Goal: Task Accomplishment & Management: Complete application form

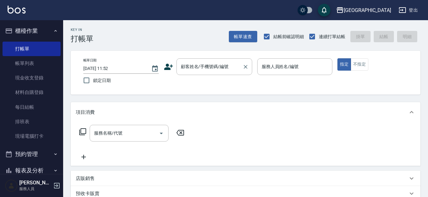
click at [201, 68] on div "顧客姓名/手機號碼/編號 顧客姓名/手機號碼/編號" at bounding box center [215, 66] width 76 height 17
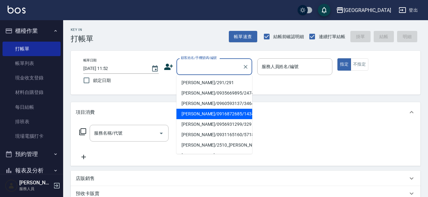
click at [29, 28] on button "櫃檯作業" at bounding box center [32, 31] width 58 height 16
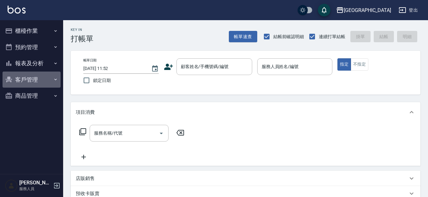
click at [29, 76] on button "客戶管理" at bounding box center [32, 80] width 58 height 16
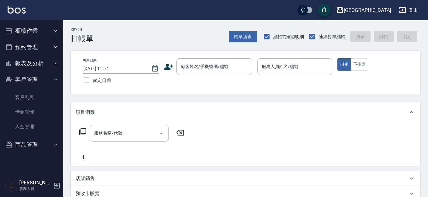
click at [30, 78] on button "客戶管理" at bounding box center [32, 80] width 58 height 16
click at [31, 79] on button "客戶管理" at bounding box center [32, 80] width 58 height 16
drag, startPoint x: 32, startPoint y: 95, endPoint x: 88, endPoint y: 82, distance: 57.2
click at [33, 95] on link "客戶列表" at bounding box center [32, 97] width 58 height 15
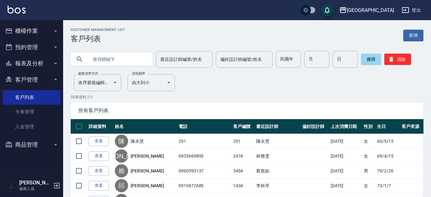
click at [109, 56] on input "text" at bounding box center [117, 59] width 59 height 17
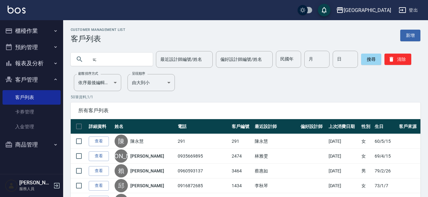
type input "u"
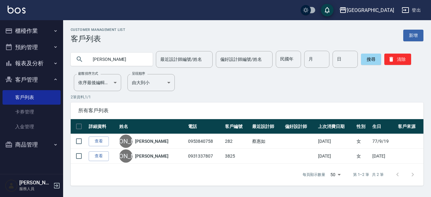
type input "[PERSON_NAME]"
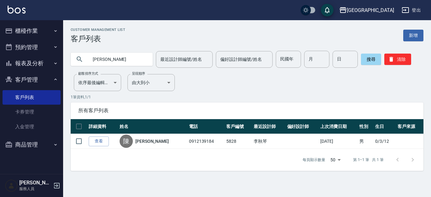
click at [29, 28] on button "櫃檯作業" at bounding box center [32, 31] width 58 height 16
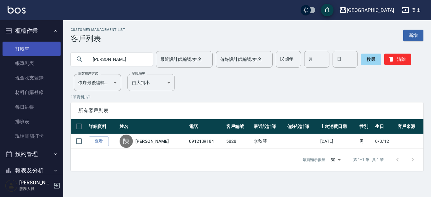
drag, startPoint x: 30, startPoint y: 48, endPoint x: 184, endPoint y: 48, distance: 154.1
click at [30, 48] on link "打帳單" at bounding box center [32, 49] width 58 height 15
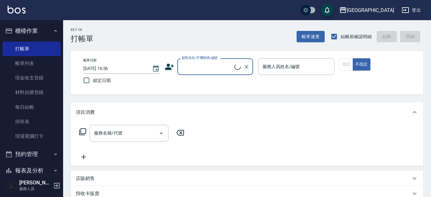
click at [199, 68] on input "顧客姓名/手機號碼/編號" at bounding box center [207, 66] width 54 height 11
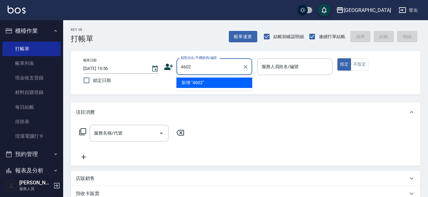
type input "4602"
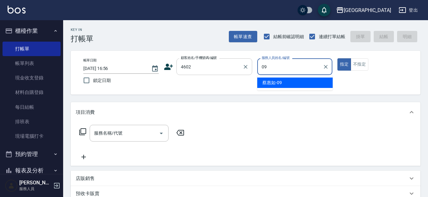
type input "[PERSON_NAME]-09"
type button "true"
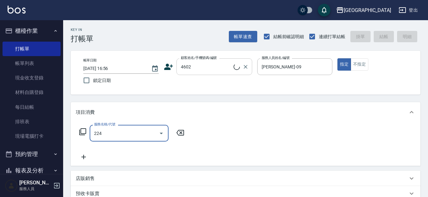
type input "224"
type input "[PERSON_NAME]/4602_[PERSON_NAME]/4602"
type input "洗髮(卡)230(224)"
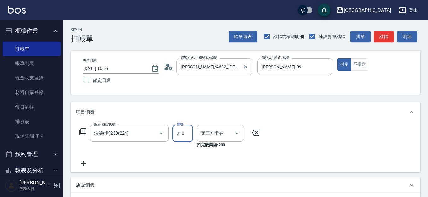
type input "舊有卡券"
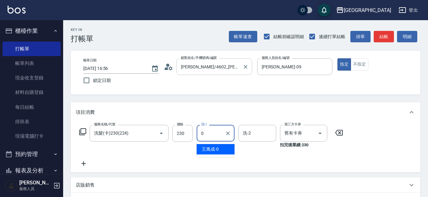
type input "[PERSON_NAME]-0"
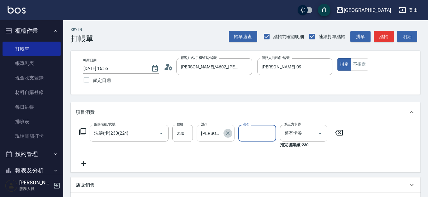
click at [225, 134] on icon "Clear" at bounding box center [228, 133] width 6 height 6
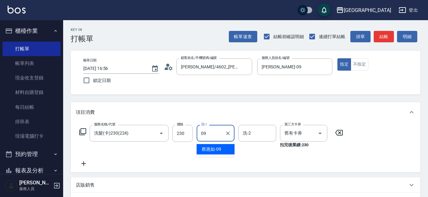
type input "[PERSON_NAME]-09"
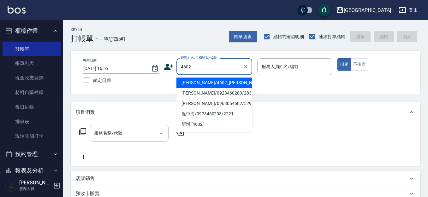
type input "4602"
type input "0"
type input "[PERSON_NAME]/4602_[PERSON_NAME]/4602"
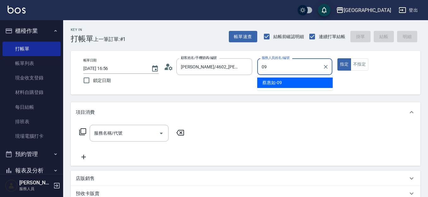
type input "[PERSON_NAME]-09"
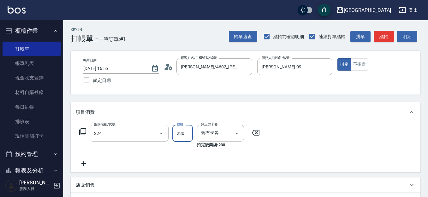
type input "洗髮(卡)230(224)"
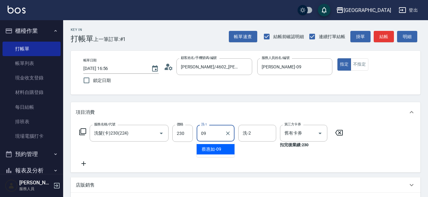
type input "[PERSON_NAME]-09"
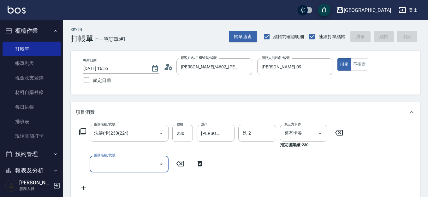
type input "[DATE] 16:57"
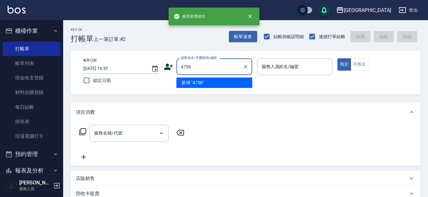
type input "4756"
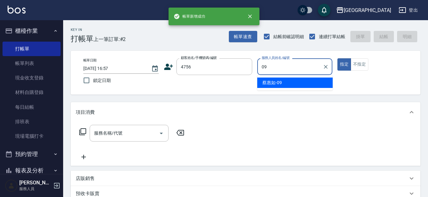
type input "[PERSON_NAME]-09"
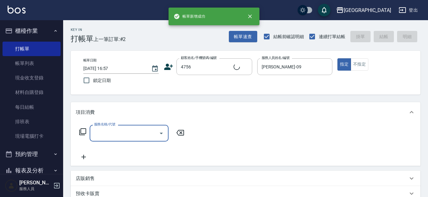
type input "[PERSON_NAME]/0926980430/4756"
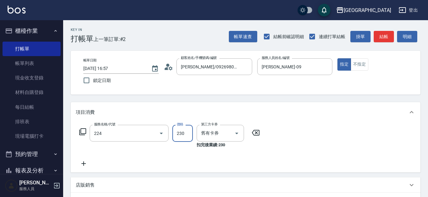
type input "洗髮(卡)230(224)"
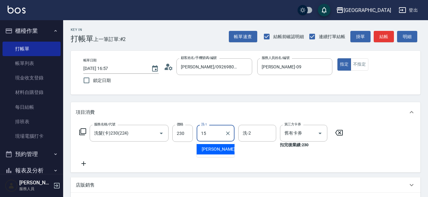
type input "[PERSON_NAME]-15"
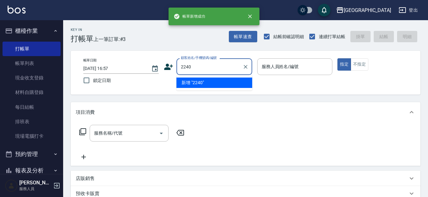
type input "2240"
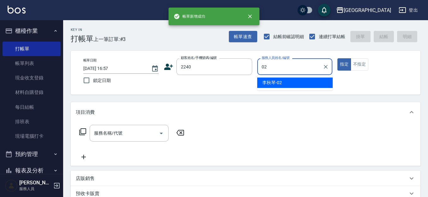
type input "[PERSON_NAME]-02"
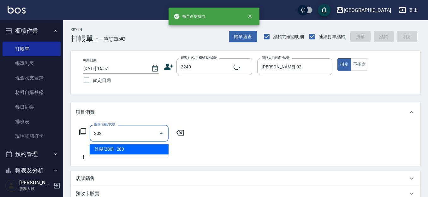
type input "洗髮[280](202)"
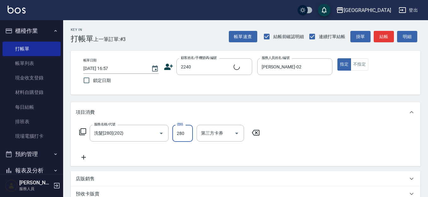
type input "[PERSON_NAME]/0933721362/2240"
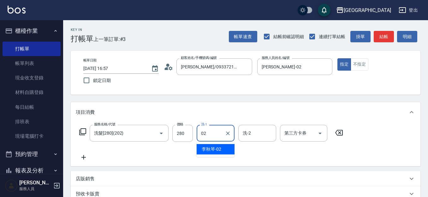
type input "[PERSON_NAME]-02"
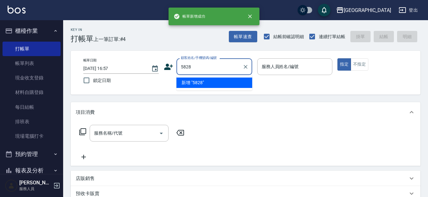
type input "5828"
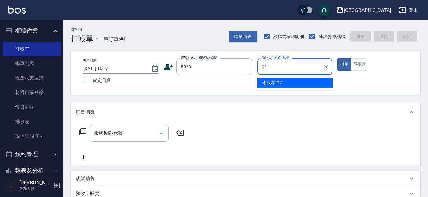
type input "[PERSON_NAME]-02"
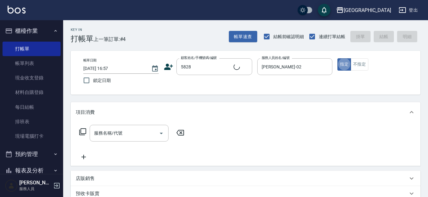
type input "[PERSON_NAME]/0912139184/5828"
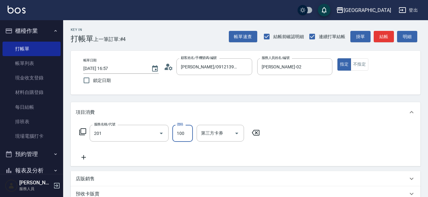
type input "洗髮[100](201)"
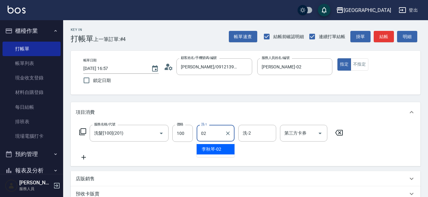
type input "[PERSON_NAME]-02"
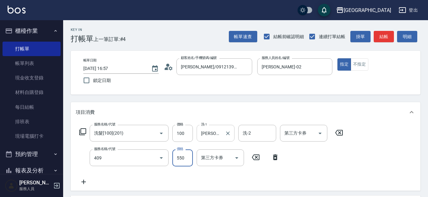
type input "剪髮(550)(409)"
type input "580"
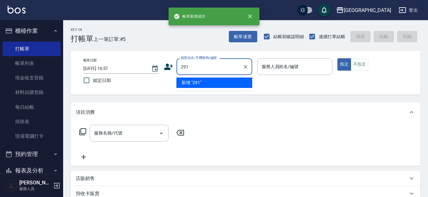
type input "291"
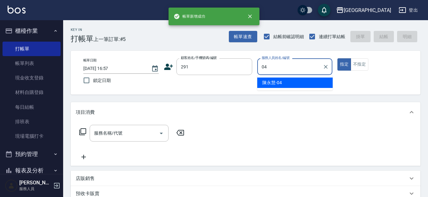
type input "[PERSON_NAME]04"
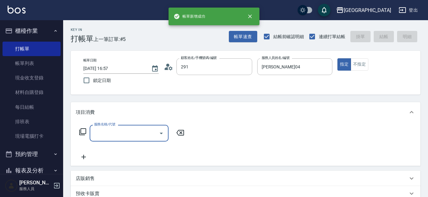
type input "[PERSON_NAME]/291/291"
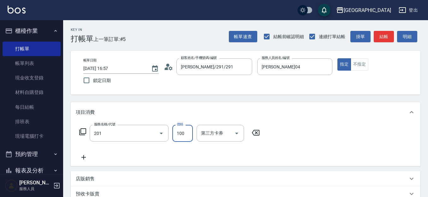
type input "洗髮[100](201)"
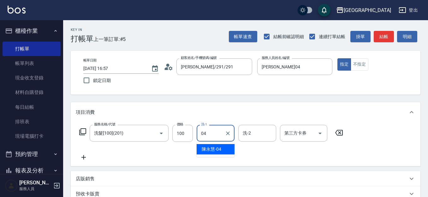
type input "[PERSON_NAME]04"
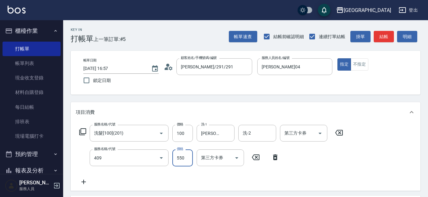
type input "剪髮(550)(409)"
type input "580"
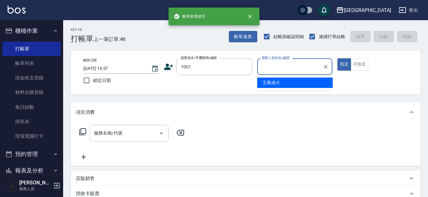
type input "1001"
type input "[PERSON_NAME]-02"
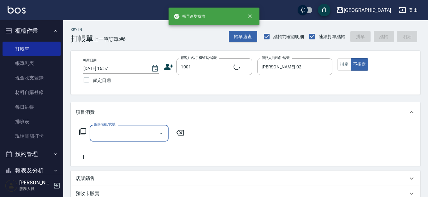
type input "2"
type input "[PERSON_NAME]/0921765636/1001"
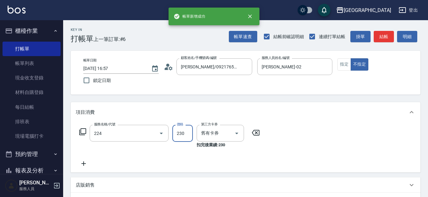
type input "洗髮(卡)230(224)"
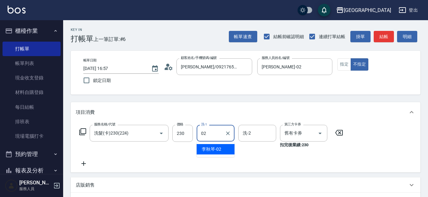
type input "[PERSON_NAME]-02"
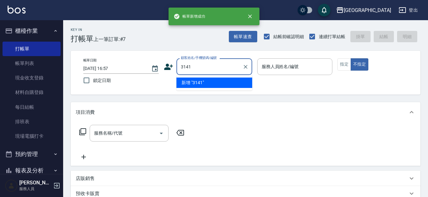
type input "3141"
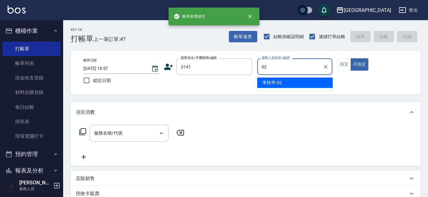
type input "[PERSON_NAME]-02"
type button "false"
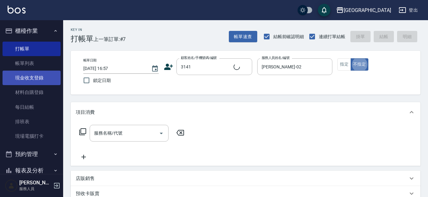
type input "[PERSON_NAME]/0986086430/3141"
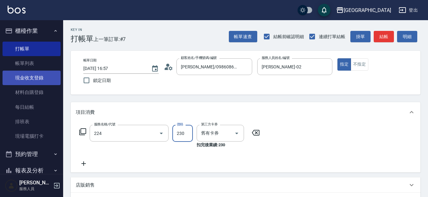
type input "洗髮(卡)230(224)"
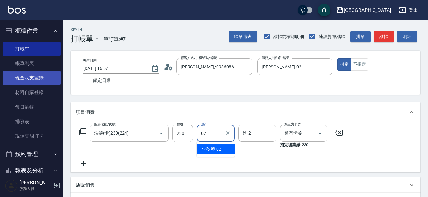
type input "[PERSON_NAME]-02"
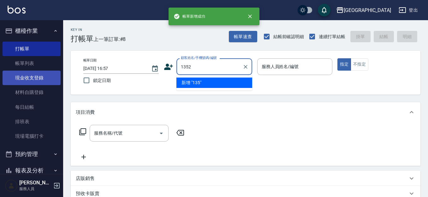
type input "1352"
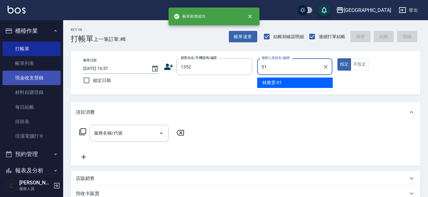
type input "[PERSON_NAME]-01"
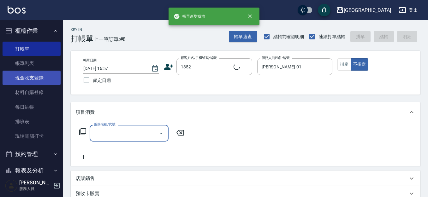
type input "2"
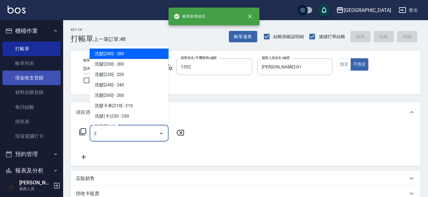
type input "[PERSON_NAME]/0421/1352"
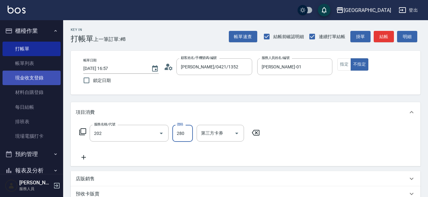
type input "洗髮[280](202)"
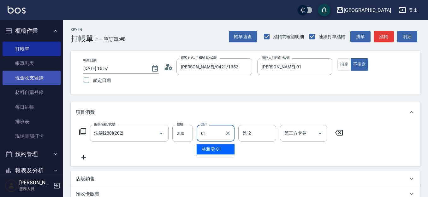
type input "[PERSON_NAME]-01"
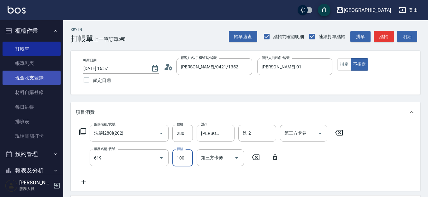
type input "煥彩.玻酸.晶膜.水療(619)"
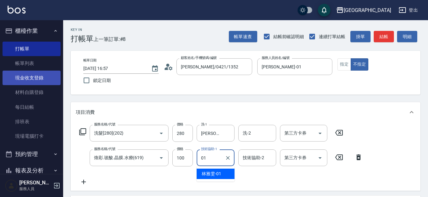
type input "[PERSON_NAME]-01"
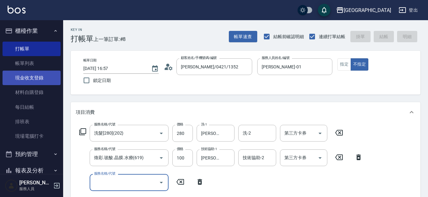
type input "[DATE] 16:58"
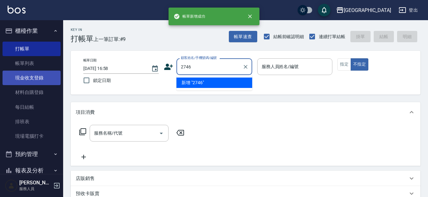
type input "2746"
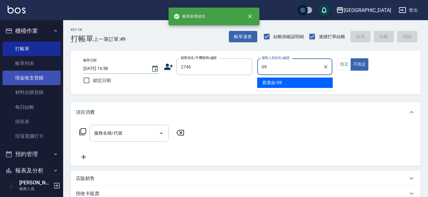
type input "[PERSON_NAME]-09"
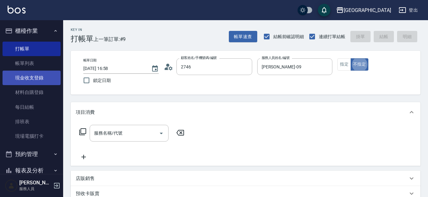
type input "[PERSON_NAME]/0928158205/2746"
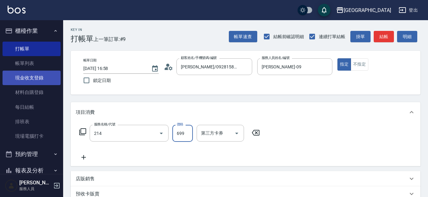
type input "滾珠洗髪699(214)"
type input "700"
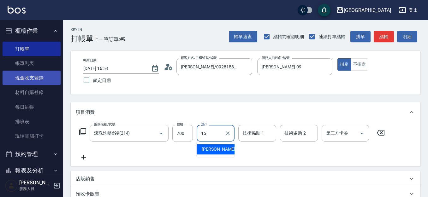
type input "[PERSON_NAME]-15"
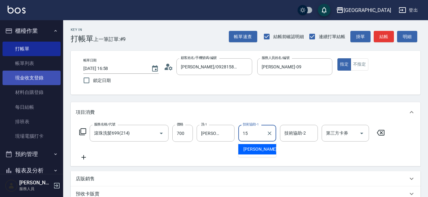
type input "[PERSON_NAME]-15"
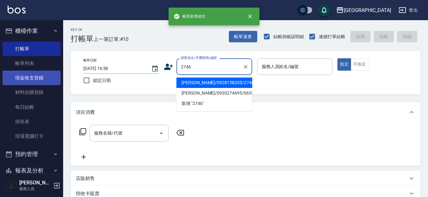
type input "2746"
type input "0"
type input "[PERSON_NAME]/0928158205/2746"
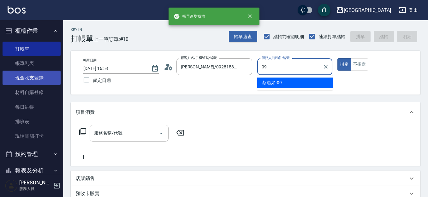
type input "[PERSON_NAME]-09"
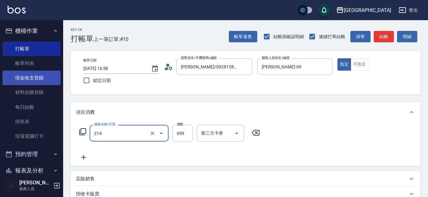
type input "滾珠洗髪699(214)"
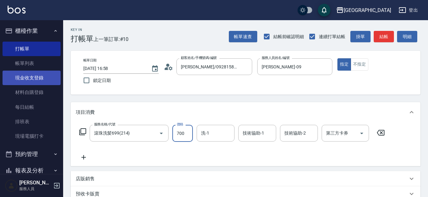
type input "700"
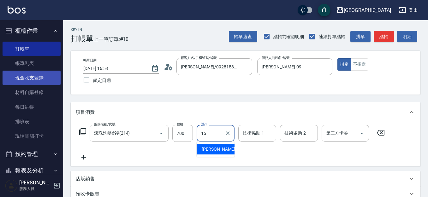
type input "[PERSON_NAME]-15"
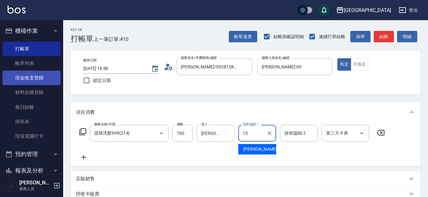
type input "[PERSON_NAME]-15"
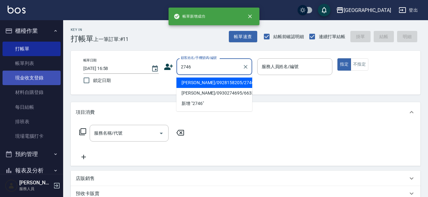
type input "2746"
type input "0"
type input "[PERSON_NAME]/0928158205/2746"
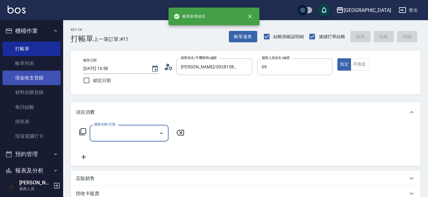
type input "[PERSON_NAME]-09"
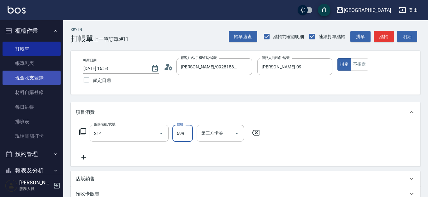
type input "滾珠洗髪699(214)"
type input "700"
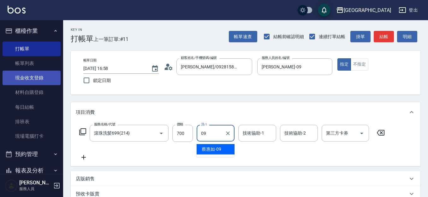
type input "[PERSON_NAME]-09"
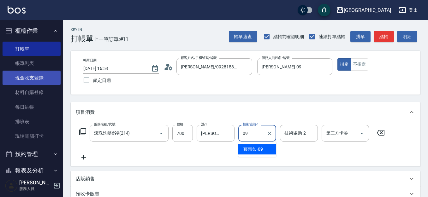
type input "[PERSON_NAME]-09"
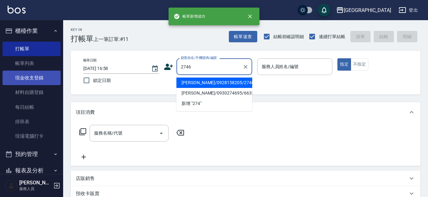
type input "2746"
type input "0"
type input "[PERSON_NAME]/0928158205/2746"
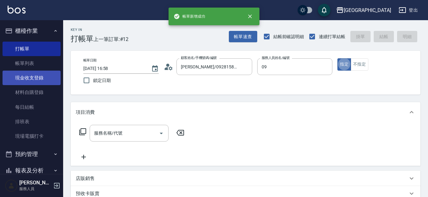
type input "[PERSON_NAME]-09"
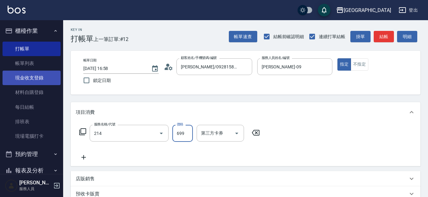
type input "滾珠洗髪699(214)"
type input "700"
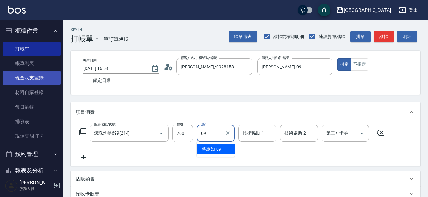
type input "[PERSON_NAME]-09"
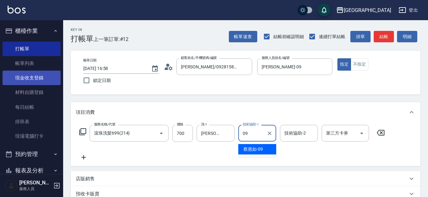
type input "[PERSON_NAME]-09"
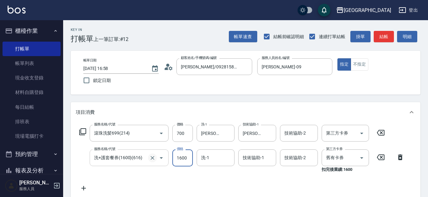
click at [152, 158] on icon "Clear" at bounding box center [152, 158] width 6 height 6
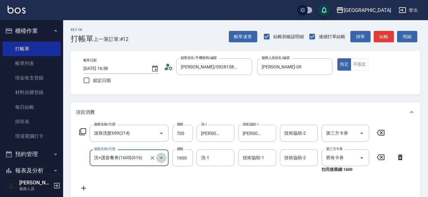
click at [158, 158] on icon "Open" at bounding box center [162, 158] width 8 height 8
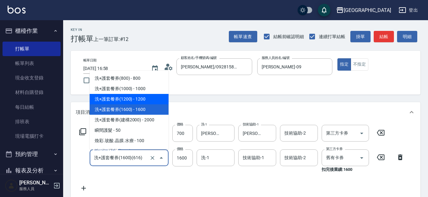
scroll to position [866, 0]
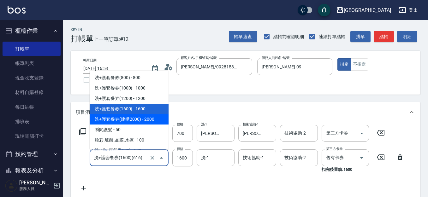
click at [150, 121] on span "洗+護套餐券(建構2000) - 2000" at bounding box center [129, 119] width 79 height 10
type input "洗+護套餐券(建構2000)(617)"
type input "2000"
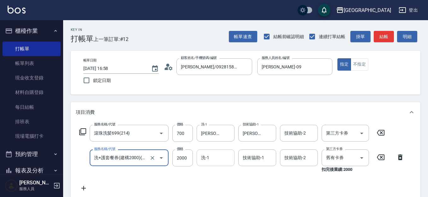
click at [210, 159] on input "洗-1" at bounding box center [216, 158] width 32 height 11
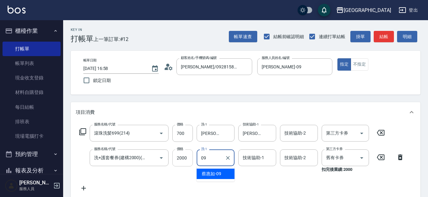
type input "[PERSON_NAME]-09"
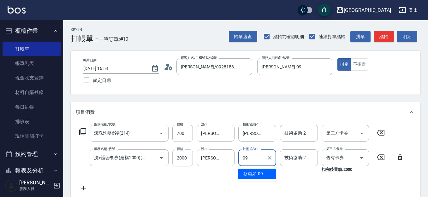
type input "[PERSON_NAME]-09"
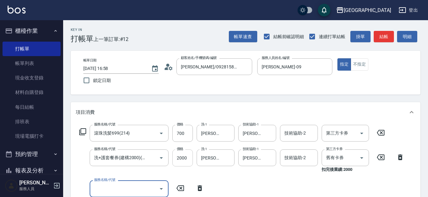
scroll to position [0, 0]
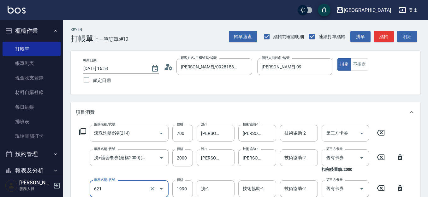
type input "染髮套餐券(1990)(621)"
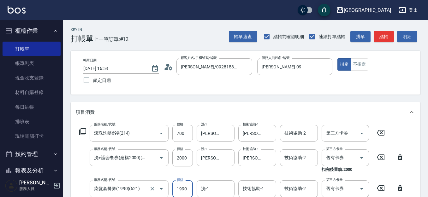
scroll to position [0, 0]
type input "2500"
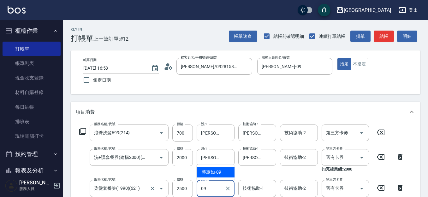
type input "09"
type input "0"
type input "[PERSON_NAME]-09"
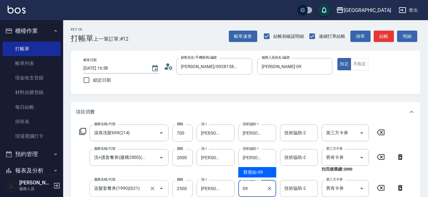
type input "[PERSON_NAME]-09"
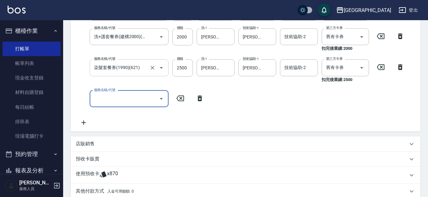
scroll to position [0, 0]
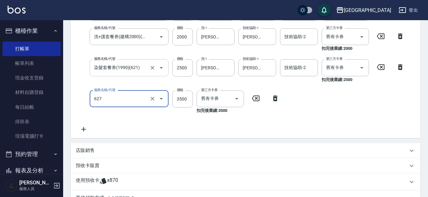
type input "燙.染套餐券(3500)(627)"
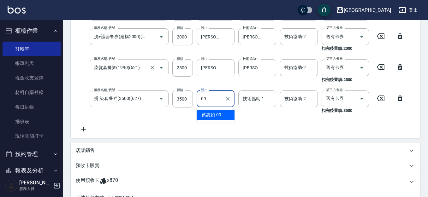
type input "09"
type input "0"
type input "[PERSON_NAME]-09"
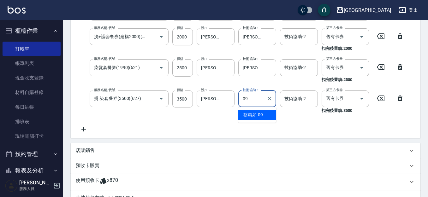
type input "[PERSON_NAME]-09"
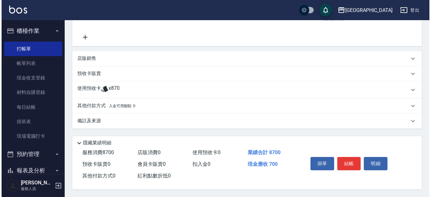
scroll to position [216, 0]
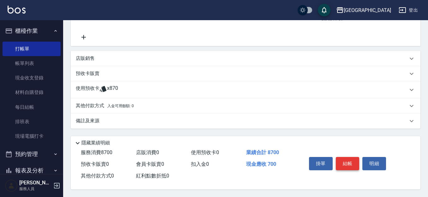
click at [348, 160] on button "結帳" at bounding box center [348, 163] width 24 height 13
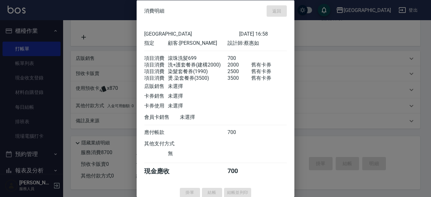
type input "[DATE] 16:59"
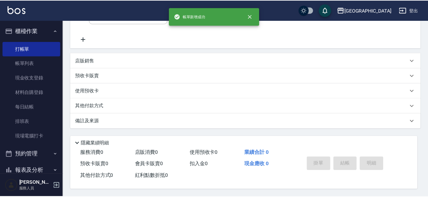
scroll to position [0, 0]
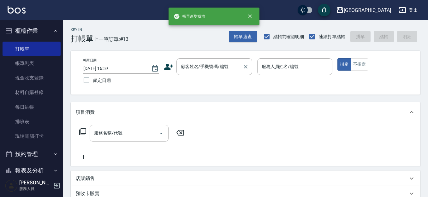
click at [211, 68] on div "顧客姓名/手機號碼/編號" at bounding box center [215, 66] width 76 height 17
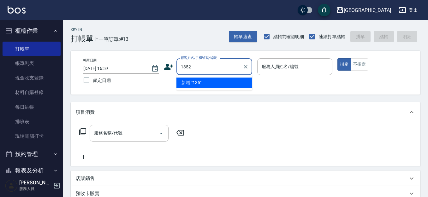
type input "1352"
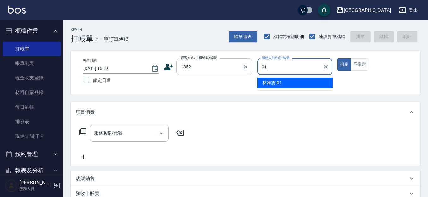
type input "[PERSON_NAME]-01"
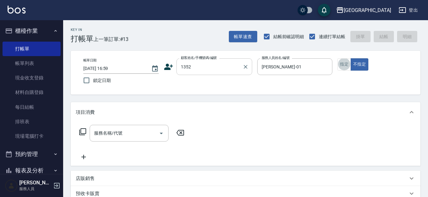
type input "4"
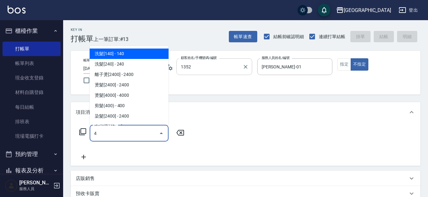
type input "[PERSON_NAME]/0421/1352"
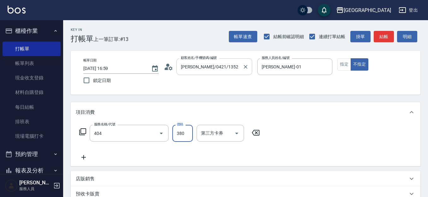
type input "剪髮(380)(404)"
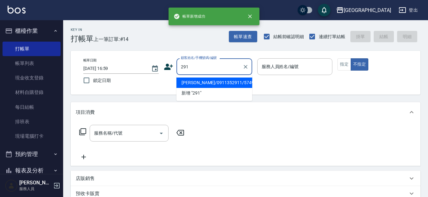
type input "[PERSON_NAME]/0911352911/5749"
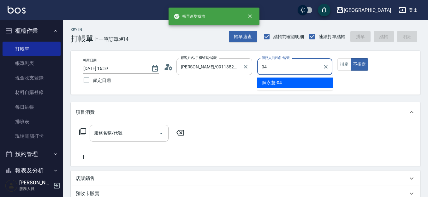
type input "[PERSON_NAME]04"
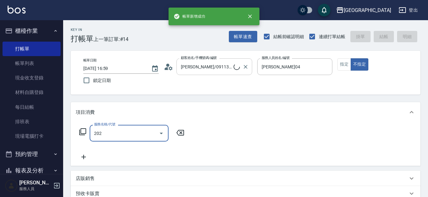
type input "202"
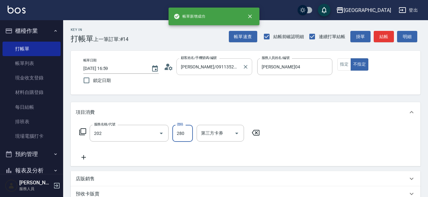
type input "[PERSON_NAME]/291/291"
type input "洗髮[280](202)"
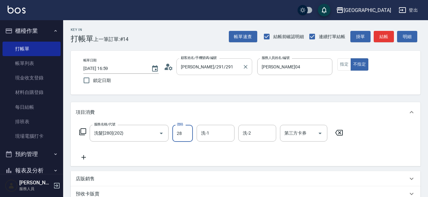
type input "280"
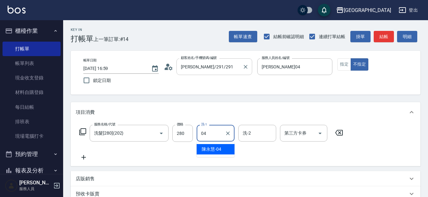
type input "[PERSON_NAME]04"
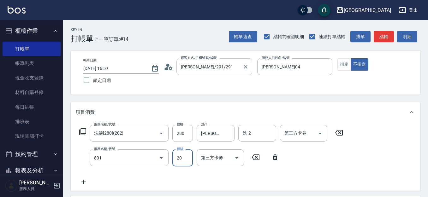
type input "潤絲(801)"
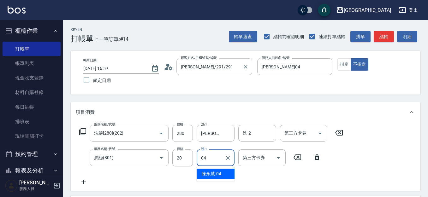
type input "[PERSON_NAME]04"
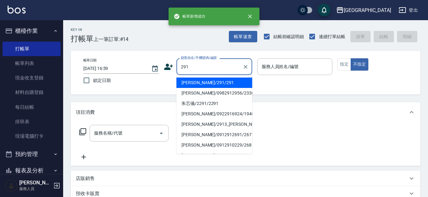
type input "291"
type input "0"
type input "[PERSON_NAME]/291/291"
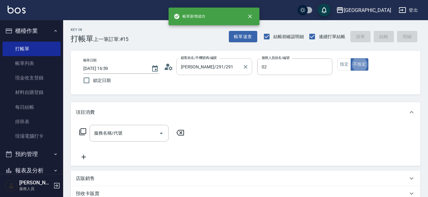
type input "[PERSON_NAME]-02"
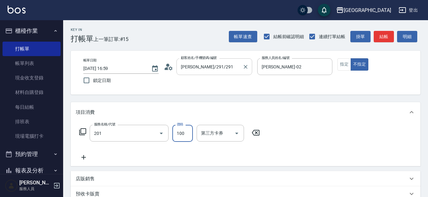
type input "洗髮[100](201)"
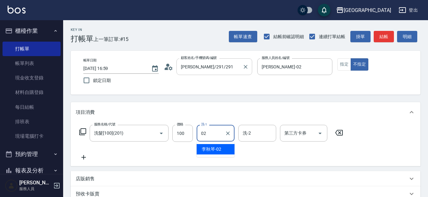
type input "[PERSON_NAME]-02"
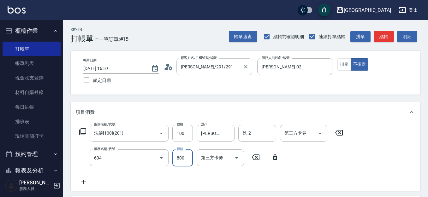
type input "護髮[800](604)"
type input "799"
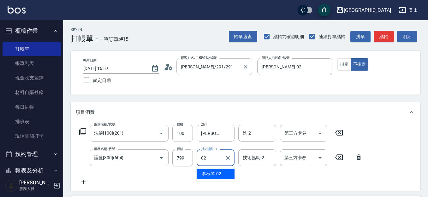
type input "[PERSON_NAME]-02"
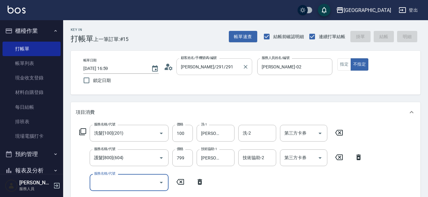
type input "[DATE] 17:00"
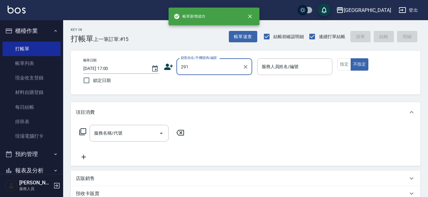
type input "291"
type input "0"
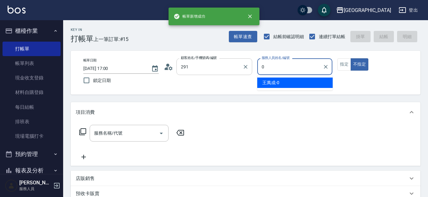
type input "[PERSON_NAME]/291/291"
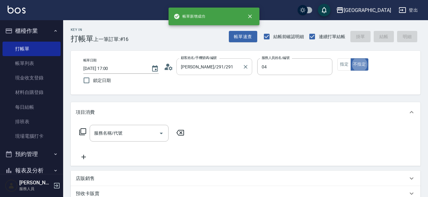
type input "[PERSON_NAME]04"
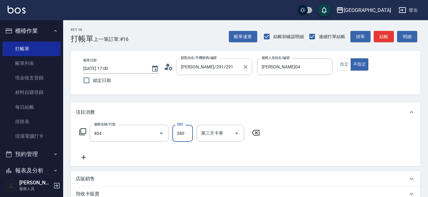
type input "剪髮(380)(404)"
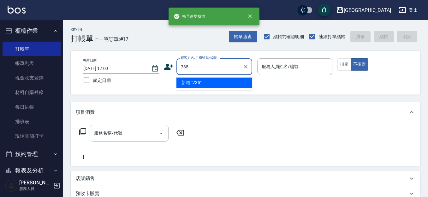
type input "735"
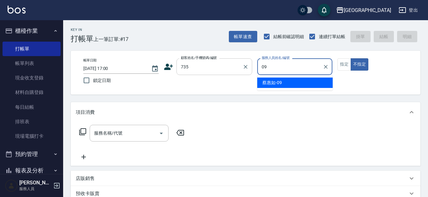
type input "[PERSON_NAME]-09"
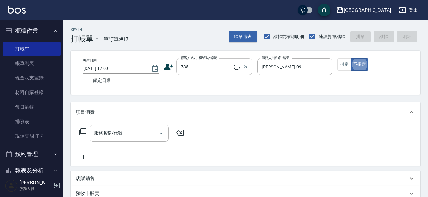
type input "[PERSON_NAME]/ 0958338986/735"
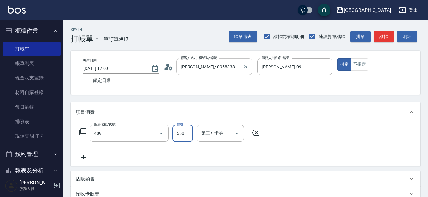
type input "剪髮(550)(409)"
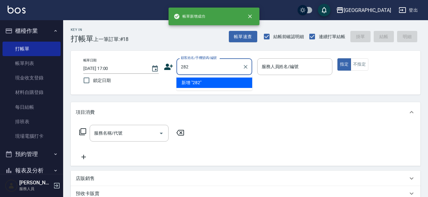
type input "282"
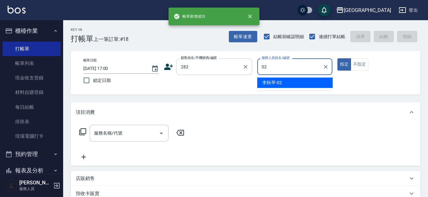
type input "0"
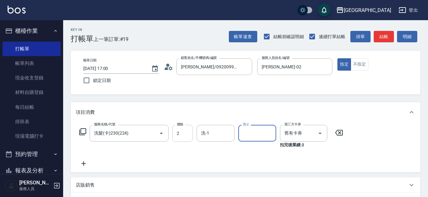
click at [181, 133] on input "2" at bounding box center [182, 133] width 21 height 17
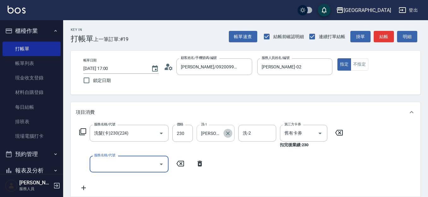
click at [226, 133] on icon "Clear" at bounding box center [228, 133] width 6 height 6
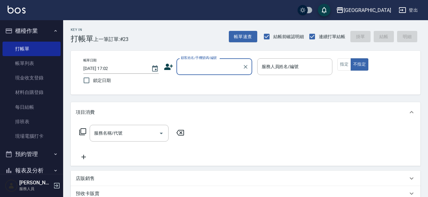
click at [17, 34] on button "櫃檯作業" at bounding box center [32, 31] width 58 height 16
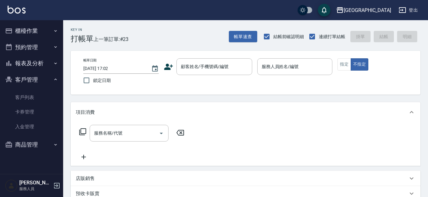
click at [34, 81] on button "客戶管理" at bounding box center [32, 80] width 58 height 16
